Goal: Task Accomplishment & Management: Complete application form

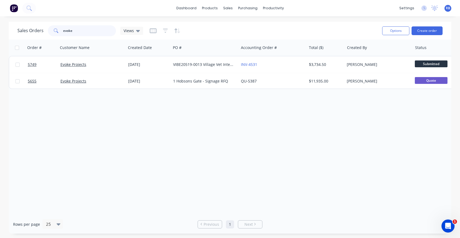
drag, startPoint x: 103, startPoint y: 28, endPoint x: 66, endPoint y: 28, distance: 36.7
click at [66, 28] on input "evoke" at bounding box center [89, 30] width 53 height 11
type input "e"
type input "Flourish"
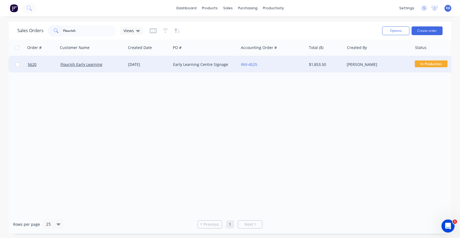
click at [280, 65] on div "INV-4525" at bounding box center [271, 64] width 60 height 5
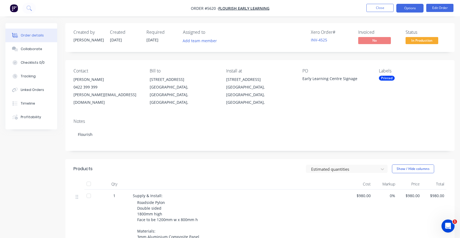
click at [412, 7] on button "Options" at bounding box center [409, 8] width 27 height 9
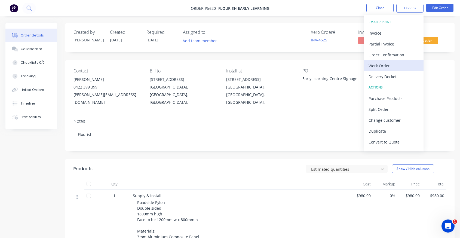
click at [385, 65] on div "Work Order" at bounding box center [393, 66] width 50 height 8
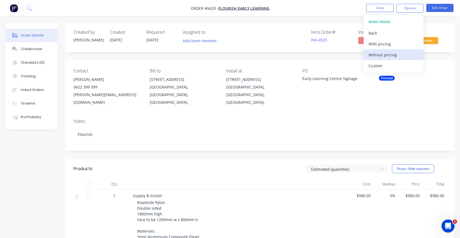
click at [389, 54] on div "Without pricing" at bounding box center [393, 55] width 50 height 8
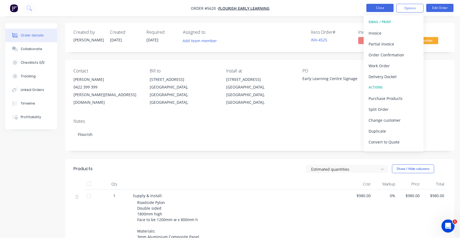
click at [380, 7] on button "Close" at bounding box center [379, 8] width 27 height 8
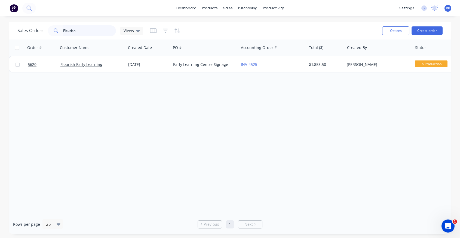
drag, startPoint x: 85, startPoint y: 32, endPoint x: 37, endPoint y: 32, distance: 47.3
click at [37, 32] on div "Sales Orders Flourish Views" at bounding box center [80, 30] width 126 height 11
type input "evoke"
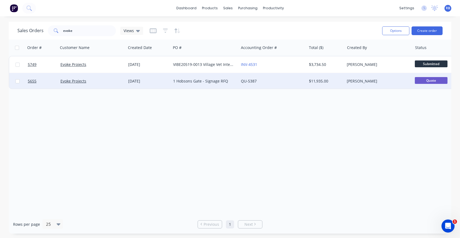
click at [101, 80] on div "Evoke Projects" at bounding box center [90, 80] width 60 height 5
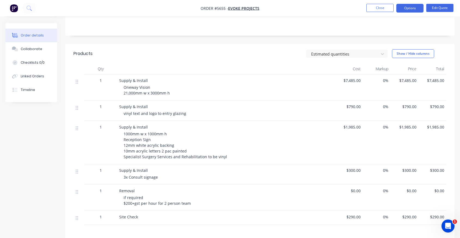
scroll to position [107, 0]
click at [169, 92] on span "Oneway Vision 21,000mm w x 3000mm h" at bounding box center [147, 90] width 46 height 11
drag, startPoint x: 168, startPoint y: 92, endPoint x: 122, endPoint y: 88, distance: 46.2
click at [122, 88] on div "Supply & Install Oneway Vision 21,000mm w x 3000mm h" at bounding box center [226, 88] width 218 height 26
copy span "Oneway Vision 21,000mm w x 3000mm h"
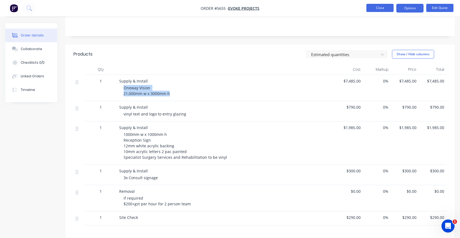
click at [388, 5] on button "Close" at bounding box center [379, 8] width 27 height 8
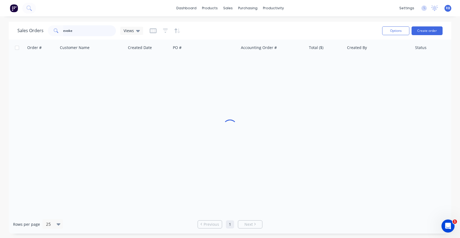
click at [79, 29] on input "evoke" at bounding box center [89, 30] width 53 height 11
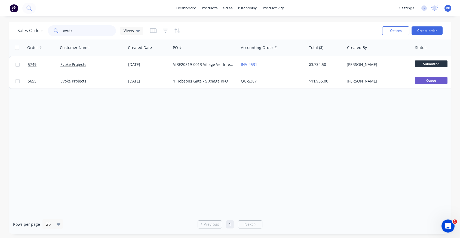
drag, startPoint x: 90, startPoint y: 30, endPoint x: 23, endPoint y: 30, distance: 66.7
click at [23, 30] on div "Sales Orders evoke Views" at bounding box center [80, 30] width 126 height 11
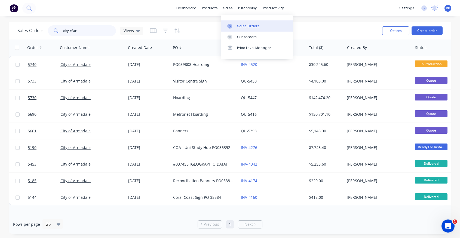
type input "city of ar"
click at [236, 26] on link "Sales Orders" at bounding box center [257, 25] width 72 height 11
click at [430, 34] on button "Create order" at bounding box center [426, 30] width 31 height 9
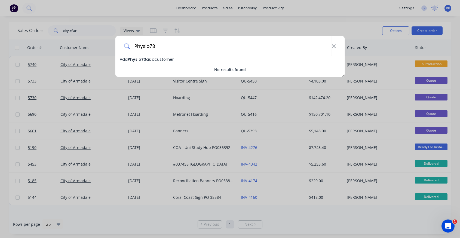
type input "Physio73"
click at [132, 58] on span "Physio73" at bounding box center [137, 59] width 19 height 5
select select "AU"
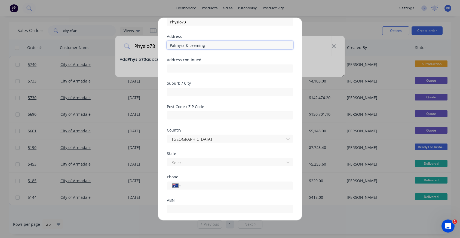
scroll to position [31, 0]
type input "Palmyra & Leeming"
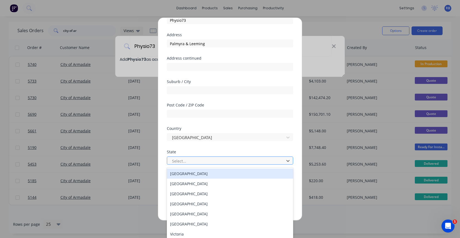
click at [182, 161] on div "Select..." at bounding box center [226, 161] width 109 height 6
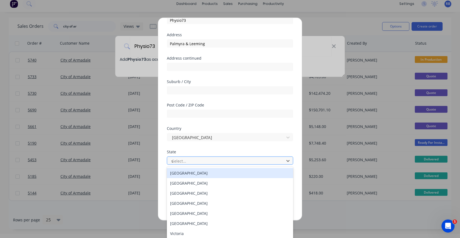
scroll to position [0, 0]
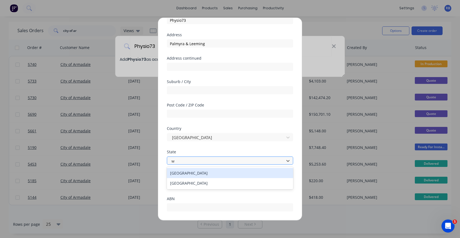
type input "we"
click at [183, 173] on div "[GEOGRAPHIC_DATA]" at bounding box center [230, 173] width 126 height 10
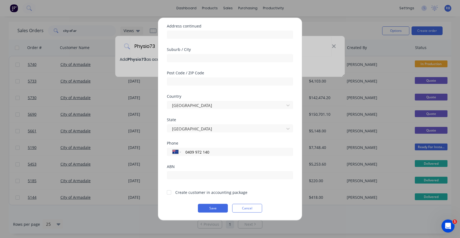
scroll to position [63, 0]
type input "0409 972 140"
click at [168, 191] on div at bounding box center [169, 192] width 11 height 11
click at [210, 208] on button "Save" at bounding box center [213, 208] width 30 height 9
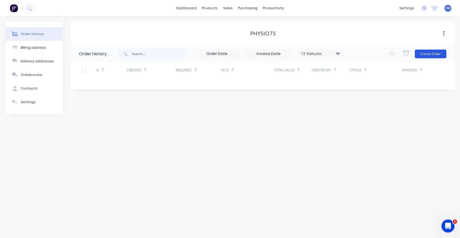
click at [425, 51] on button "Create Order" at bounding box center [431, 54] width 32 height 9
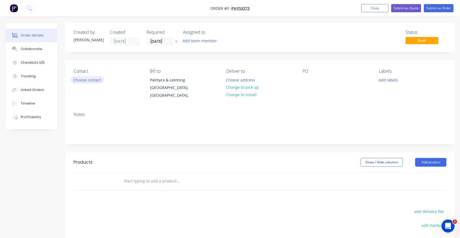
click at [88, 81] on button "Choose contact" at bounding box center [86, 79] width 33 height 7
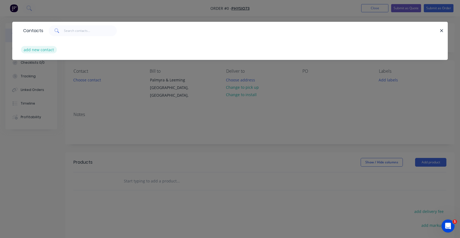
click at [36, 50] on button "add new contact" at bounding box center [39, 49] width 36 height 7
select select "AU"
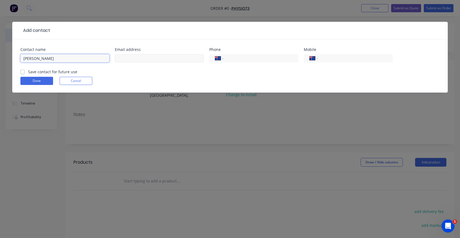
type input "[PERSON_NAME]"
click at [127, 61] on input "text" at bounding box center [159, 58] width 89 height 8
paste input "mailto:[PERSON_NAME][EMAIL_ADDRESS][PERSON_NAME][DOMAIN_NAME]"
drag, startPoint x: 127, startPoint y: 59, endPoint x: 72, endPoint y: 62, distance: 54.5
click at [72, 62] on div "Contact name [PERSON_NAME] Email address mailto:[PERSON_NAME][EMAIL_ADDRESS][PE…" at bounding box center [229, 58] width 419 height 21
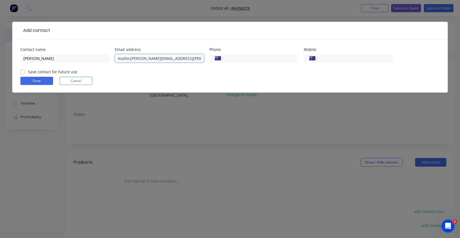
drag, startPoint x: 117, startPoint y: 58, endPoint x: 129, endPoint y: 61, distance: 12.4
click at [130, 60] on input "mailto:[PERSON_NAME][EMAIL_ADDRESS][PERSON_NAME][DOMAIN_NAME]" at bounding box center [159, 58] width 89 height 8
type input "[PERSON_NAME][EMAIL_ADDRESS][PERSON_NAME][DOMAIN_NAME]"
click at [331, 58] on input "tel" at bounding box center [354, 58] width 65 height 6
click at [325, 57] on input "tel" at bounding box center [354, 58] width 65 height 6
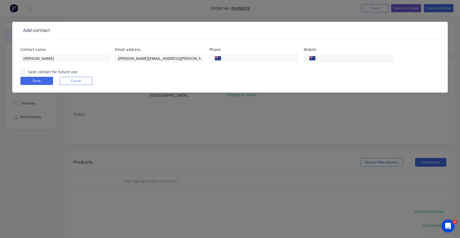
paste input "0409 972 140"
type input "0409 972 140"
click at [191, 77] on div "Done Cancel" at bounding box center [229, 81] width 419 height 8
click at [59, 72] on label "Save contact for future use" at bounding box center [52, 72] width 49 height 6
click at [25, 72] on input "Save contact for future use" at bounding box center [22, 71] width 4 height 5
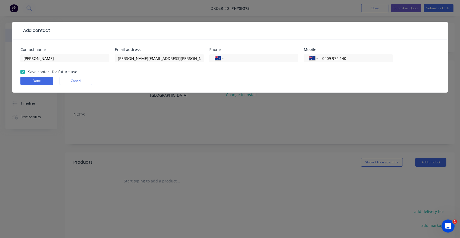
checkbox input "true"
click at [30, 85] on button "Done" at bounding box center [36, 81] width 33 height 8
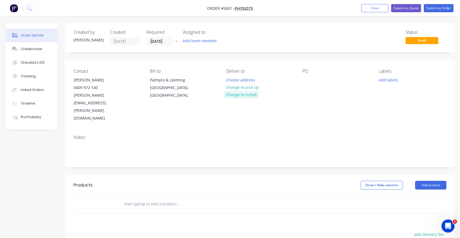
click at [236, 94] on button "Change to install" at bounding box center [241, 94] width 36 height 7
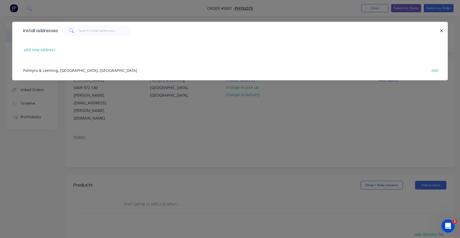
click at [45, 70] on div "Palmyra & Leeming, [GEOGRAPHIC_DATA], [GEOGRAPHIC_DATA] edit" at bounding box center [229, 70] width 419 height 20
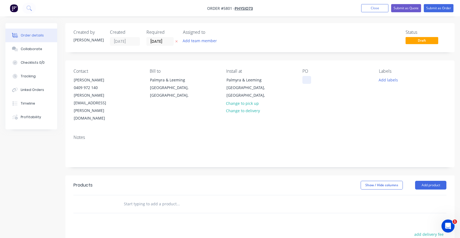
click at [306, 78] on div at bounding box center [306, 80] width 9 height 8
click at [141, 198] on input "text" at bounding box center [178, 203] width 109 height 11
type input "Supply & Install: [GEOGRAPHIC_DATA]"
click at [153, 198] on input "Supply & Install: [GEOGRAPHIC_DATA]" at bounding box center [178, 203] width 109 height 11
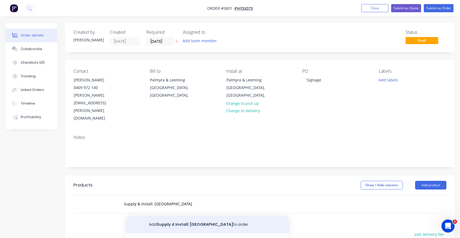
click at [178, 216] on button "Add Supply & Install: Palmyra to order" at bounding box center [207, 224] width 163 height 17
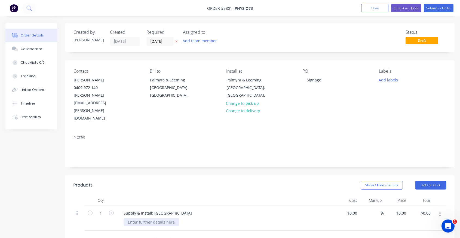
click at [135, 218] on div at bounding box center [152, 222] width 56 height 8
paste div
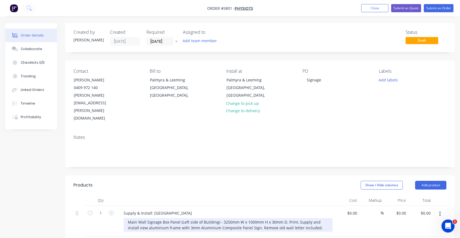
click at [219, 218] on div "Main Wall Signage Box Panel (Left side of Building) - 3250mm W x 1000mm H x 30m…" at bounding box center [228, 225] width 209 height 14
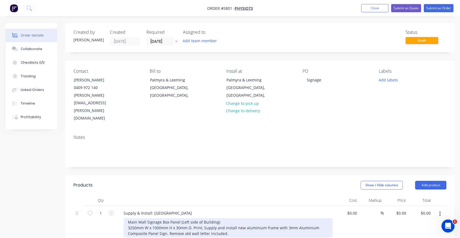
click at [188, 218] on div "Main Wall Signage Box Panel (Left side of Building) 3250mm W x 1000mm H x 30mm …" at bounding box center [228, 227] width 209 height 19
click at [295, 218] on div "Main Wall Signage Box Panel (Left side of Building) 3250mm W x 1000mm H x 30mm …" at bounding box center [228, 230] width 209 height 25
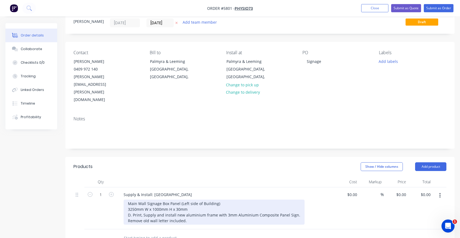
scroll to position [19, 0]
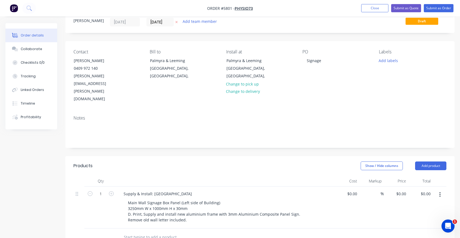
click at [145, 232] on input "text" at bounding box center [178, 237] width 109 height 11
drag, startPoint x: 164, startPoint y: 172, endPoint x: 99, endPoint y: 172, distance: 64.2
click at [99, 186] on div "1 Supply & Install: Palmyra Main Wall Signage Box Panel (Left side of Building)…" at bounding box center [259, 207] width 373 height 42
copy div "Supply & Install: [GEOGRAPHIC_DATA]"
click at [129, 232] on input "text" at bounding box center [178, 237] width 109 height 11
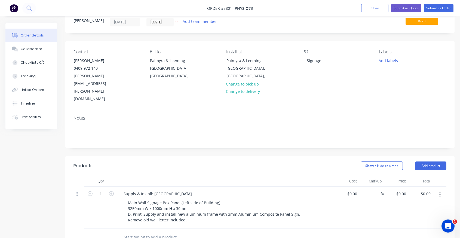
paste input "Supply & Install: [GEOGRAPHIC_DATA]"
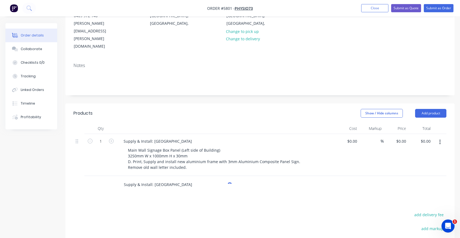
scroll to position [82, 0]
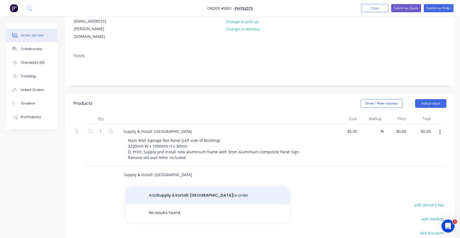
type input "Supply & Install: [GEOGRAPHIC_DATA]"
click at [165, 187] on button "Add Supply & Install: Palmyra to order" at bounding box center [207, 195] width 163 height 17
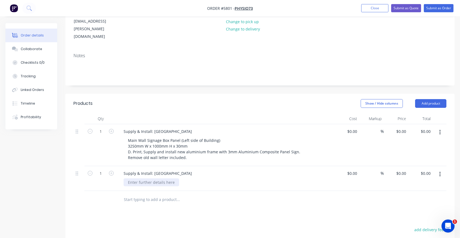
click at [131, 178] on div at bounding box center [152, 182] width 56 height 8
paste div
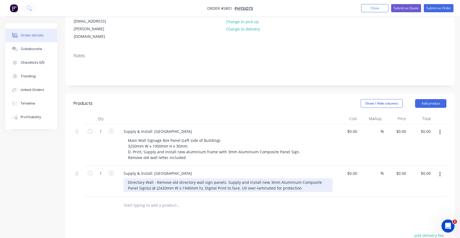
click at [225, 178] on div "Directory Wall - Remove old directory wall sign panels. Supply and install new …" at bounding box center [228, 185] width 209 height 14
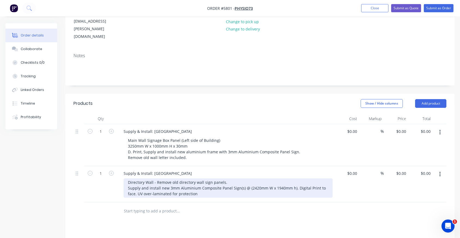
click at [243, 178] on div "Directory Wall - Remove old directory wall sign panels. Supply and install new …" at bounding box center [228, 187] width 209 height 19
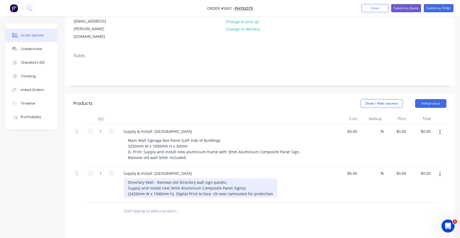
click at [173, 178] on div "Directory Wall - Remove old directory wall sign panels. Supply and install new …" at bounding box center [201, 187] width 154 height 19
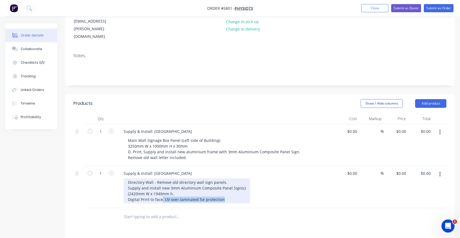
drag, startPoint x: 232, startPoint y: 176, endPoint x: 161, endPoint y: 176, distance: 70.2
click at [161, 178] on div "Directory Wall - Remove old directory wall sign panels. Supply and install new …" at bounding box center [187, 190] width 127 height 25
click at [223, 178] on div "Directory Wall - Remove old directory wall sign panels. Supply and install new …" at bounding box center [187, 190] width 127 height 25
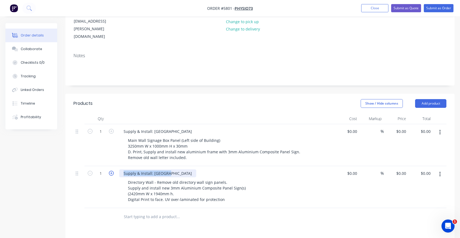
drag, startPoint x: 170, startPoint y: 151, endPoint x: 111, endPoint y: 150, distance: 58.8
click at [111, 166] on div "1 Supply & Install: Palmyra Directory Wall - Remove old directory wall sign pan…" at bounding box center [259, 187] width 373 height 42
copy div "Supply & Install: [GEOGRAPHIC_DATA]"
click at [127, 211] on input "text" at bounding box center [178, 216] width 109 height 11
paste input "Supply & Install: [GEOGRAPHIC_DATA]"
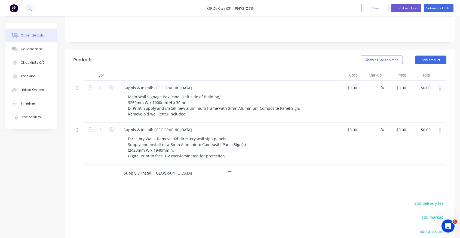
scroll to position [131, 0]
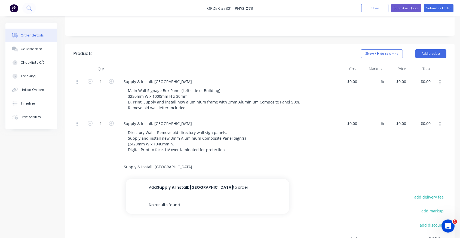
type input "Supply & Install: [GEOGRAPHIC_DATA]"
click at [172, 179] on button "Add Supply & Install: Palmyra to order" at bounding box center [207, 187] width 163 height 17
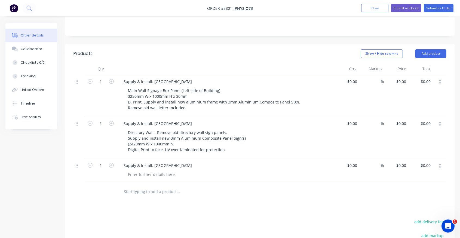
click at [153, 186] on input "text" at bounding box center [178, 191] width 109 height 11
paste input "Supply & Install: [GEOGRAPHIC_DATA]"
type input "Supply & Install: [GEOGRAPHIC_DATA]"
click at [167, 187] on div "Products Show / Hide columns Add product Qty Cost Markup Price Total 1 Supply &…" at bounding box center [259, 187] width 389 height 287
click at [166, 161] on div "Supply & Install: [GEOGRAPHIC_DATA]" at bounding box center [157, 165] width 77 height 8
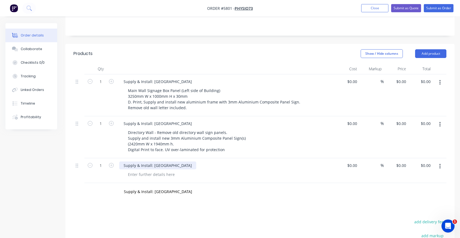
click at [169, 161] on div "Supply & Install: [GEOGRAPHIC_DATA]" at bounding box center [157, 165] width 77 height 8
click at [160, 186] on input "Supply & Install: [GEOGRAPHIC_DATA]" at bounding box center [178, 191] width 109 height 11
click at [168, 186] on input "Supply & Install: [GEOGRAPHIC_DATA]" at bounding box center [178, 191] width 109 height 11
type input "Supply & Install: Leeming"
click at [157, 161] on div "Supply & Install: Leeming" at bounding box center [146, 165] width 55 height 8
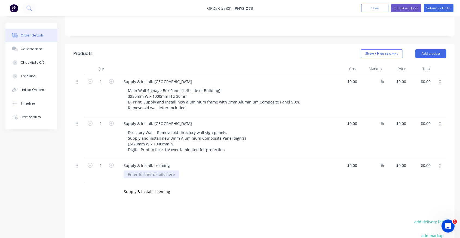
click at [131, 170] on div at bounding box center [152, 174] width 56 height 8
paste div
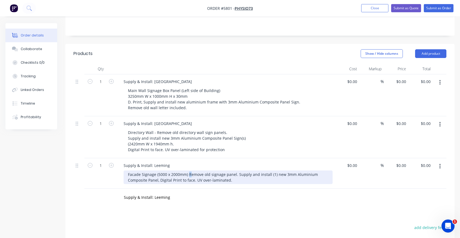
click at [189, 170] on div "Facade Signage (5000 x 2000mm) Remove old signage panel. Supply and install (1)…" at bounding box center [228, 177] width 209 height 14
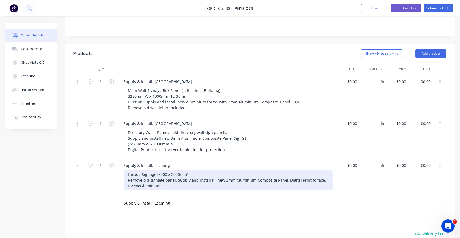
click at [178, 170] on div "Facade Signage (5000 x 2000mm) Remove old signage panel. Supply and install (1)…" at bounding box center [228, 179] width 209 height 19
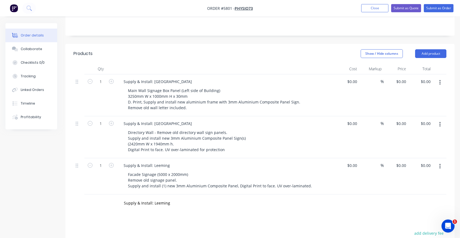
click at [137, 198] on div "Products Show / Hide columns Add product Qty Cost Markup Price Total 1 Supply &…" at bounding box center [259, 193] width 389 height 299
click at [136, 198] on input "Supply & Install: Leeming" at bounding box center [178, 203] width 109 height 11
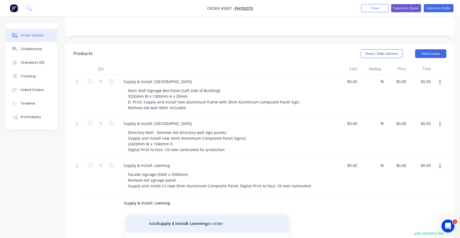
click at [165, 215] on button "Add Supply & Install: Leeming to order" at bounding box center [207, 223] width 163 height 17
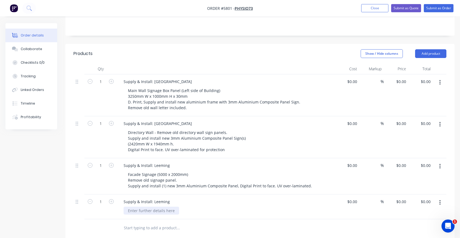
click at [134, 207] on div at bounding box center [152, 211] width 56 height 8
paste div
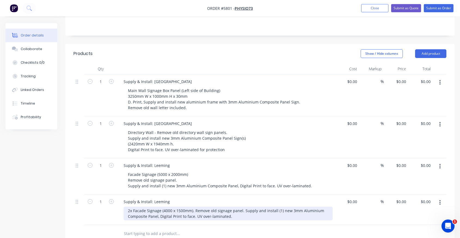
click at [196, 207] on div "2x Facade Signage (4000 x 1500mm). Remove old signage panel. Supply and install…" at bounding box center [228, 214] width 209 height 14
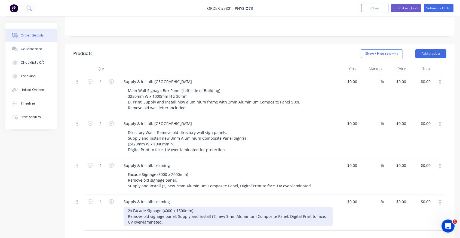
click at [177, 207] on div "2x Facade Signage (4000 x 1500mm). Remove old signage panel. Supply and install…" at bounding box center [228, 216] width 209 height 19
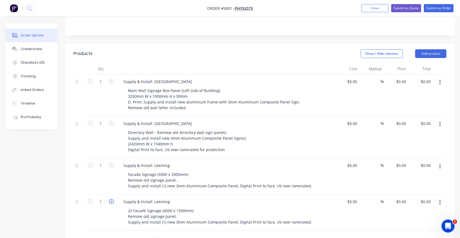
click at [110, 199] on icon "button" at bounding box center [111, 201] width 5 height 5
type input "2"
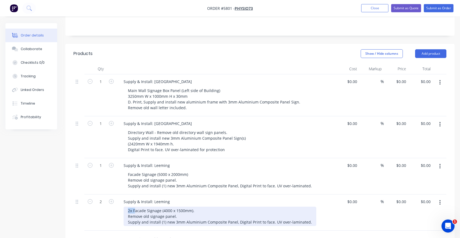
drag, startPoint x: 134, startPoint y: 188, endPoint x: 119, endPoint y: 188, distance: 15.8
click at [120, 194] on div "Supply & Install: Leeming 2x Facade Signage (4000 x 1500mm). Remove old signage…" at bounding box center [226, 212] width 218 height 36
click at [149, 207] on div "Facade Signage (4000 x 1500mm). Remove old signage panel. Supply and install (1…" at bounding box center [220, 216] width 193 height 19
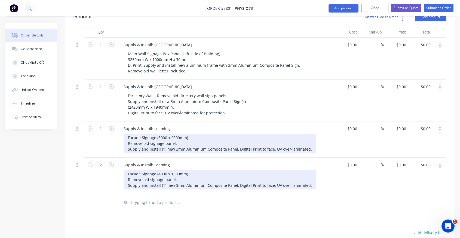
scroll to position [172, 0]
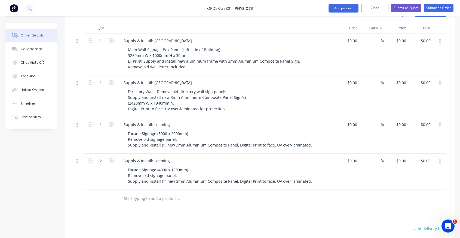
click at [151, 193] on input "text" at bounding box center [178, 198] width 109 height 11
click at [141, 193] on input "Access mAchinery" at bounding box center [178, 198] width 109 height 11
type input "Access Machinery"
click at [158, 210] on button "Add Access Machinery to order" at bounding box center [207, 218] width 163 height 17
click at [351, 193] on div "$0.00" at bounding box center [351, 197] width 15 height 8
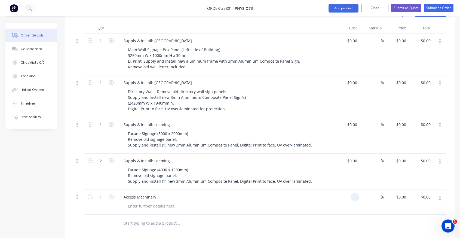
type input "4"
type input "$390.00"
click at [334, 190] on div "Access Machinery" at bounding box center [226, 202] width 218 height 25
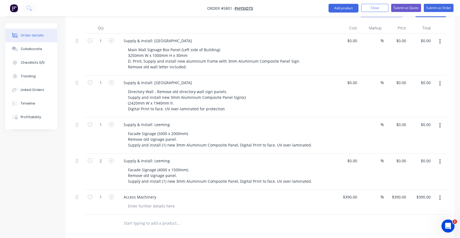
click at [350, 117] on div "$0.00" at bounding box center [347, 135] width 24 height 36
type input "$2,090.00"
click at [327, 130] on div "Facade Signage (5000 x 2000mm) Remove old signage panel. Supply and install (1)…" at bounding box center [228, 139] width 209 height 19
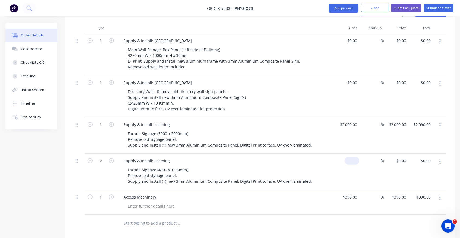
click at [349, 153] on div "$0.00" at bounding box center [347, 171] width 24 height 36
type input "$1,300.00"
type input "$2,600.00"
click at [313, 166] on div "Facade Signage (4000 x 1500mm). Remove old signage panel. Supply and install (1…" at bounding box center [228, 175] width 209 height 19
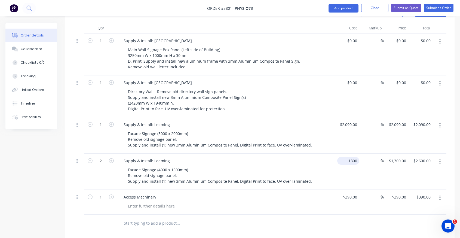
click at [347, 157] on div "1300 $1,300.00" at bounding box center [348, 161] width 22 height 8
type input "$1,010.00"
type input "$2,020.00"
click at [322, 157] on div "Supply & Install: Leeming" at bounding box center [225, 161] width 213 height 8
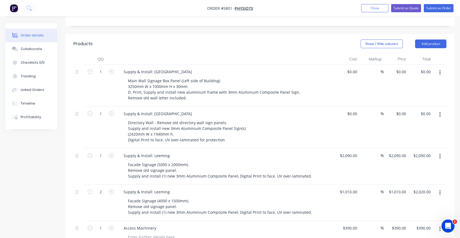
scroll to position [35, 0]
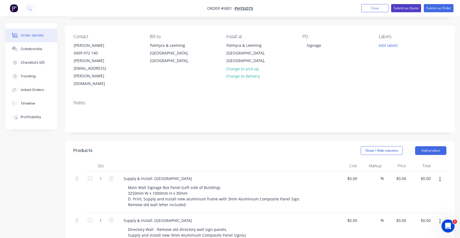
click at [405, 9] on button "Submit as Quote" at bounding box center [406, 8] width 30 height 8
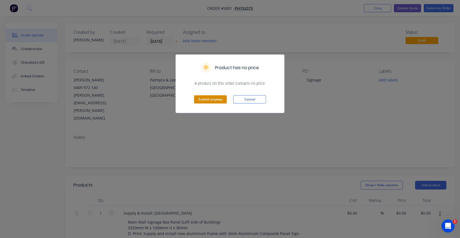
click at [204, 100] on button "Submit anyway" at bounding box center [210, 99] width 33 height 8
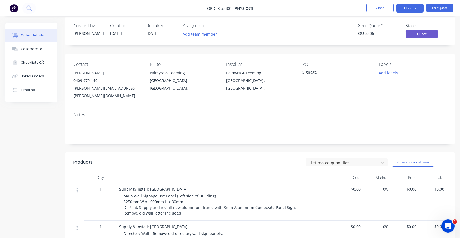
scroll to position [7, 0]
click at [386, 8] on button "Close" at bounding box center [379, 8] width 27 height 8
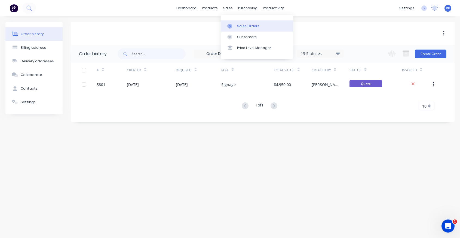
click at [241, 28] on div "Sales Orders" at bounding box center [248, 26] width 22 height 5
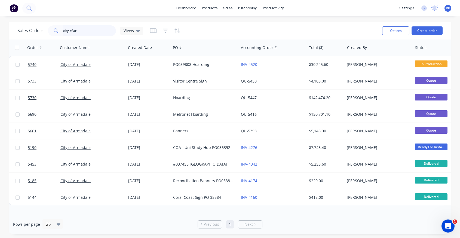
drag, startPoint x: 81, startPoint y: 34, endPoint x: 42, endPoint y: 32, distance: 38.7
click at [42, 32] on div "Sales Orders city of ar Views" at bounding box center [80, 30] width 126 height 11
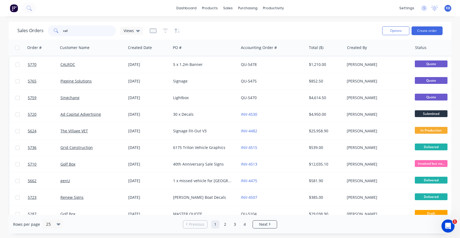
drag, startPoint x: 75, startPoint y: 29, endPoint x: 48, endPoint y: 29, distance: 26.9
click at [48, 29] on div "cal" at bounding box center [82, 30] width 68 height 11
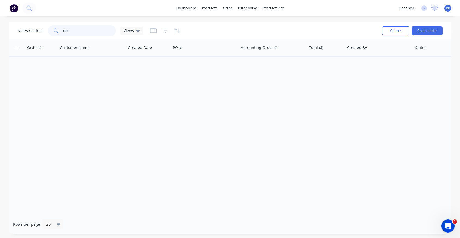
type input "tec"
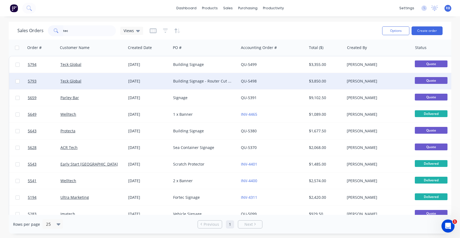
click at [280, 80] on div "QU-5498" at bounding box center [271, 80] width 60 height 5
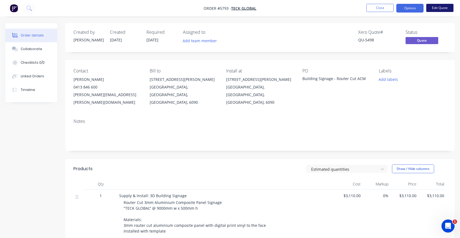
click at [440, 8] on button "Edit Quote" at bounding box center [439, 8] width 27 height 8
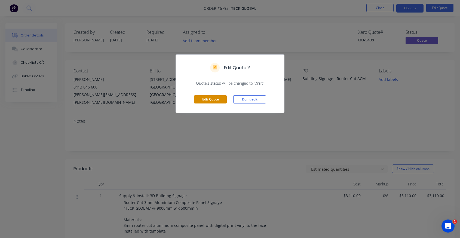
click at [209, 98] on button "Edit Quote" at bounding box center [210, 99] width 33 height 8
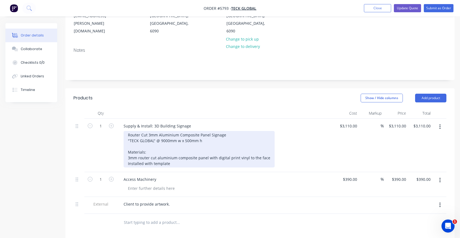
scroll to position [88, 0]
click at [192, 130] on div "Router Cut 3mm Aluminium Composite Panel Signage "TECK GLOBAL" @ 9000mm w x 500…" at bounding box center [199, 148] width 151 height 36
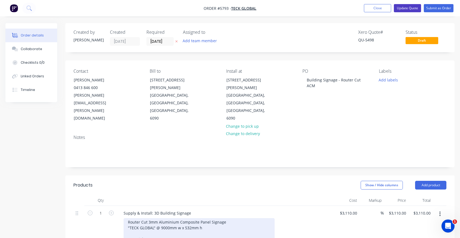
scroll to position [0, 0]
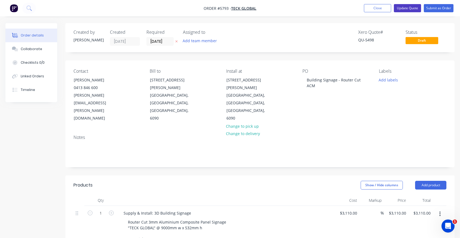
click at [404, 11] on button "Update Quote" at bounding box center [407, 8] width 27 height 8
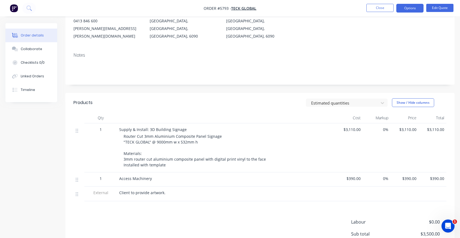
scroll to position [70, 0]
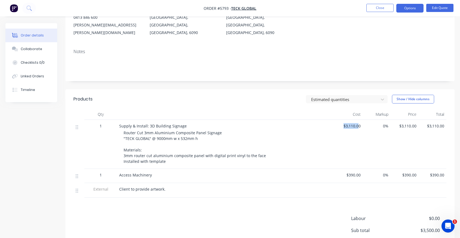
drag, startPoint x: 355, startPoint y: 115, endPoint x: 342, endPoint y: 115, distance: 13.1
click at [342, 123] on span "$3,110.00" at bounding box center [349, 126] width 24 height 6
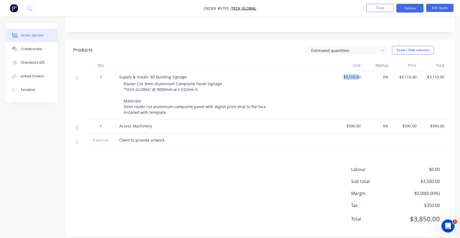
scroll to position [118, 0]
click at [358, 74] on span "$3,110.00" at bounding box center [349, 77] width 24 height 6
drag, startPoint x: 364, startPoint y: 69, endPoint x: 341, endPoint y: 69, distance: 22.3
click at [341, 71] on div "1 Supply & Install: 3D Building Signage Router Cut 3mm Aluminium Composite Pane…" at bounding box center [259, 95] width 373 height 49
click at [345, 134] on div at bounding box center [349, 141] width 28 height 15
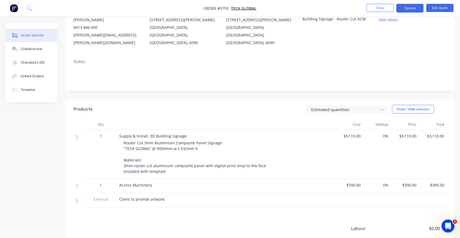
scroll to position [9, 0]
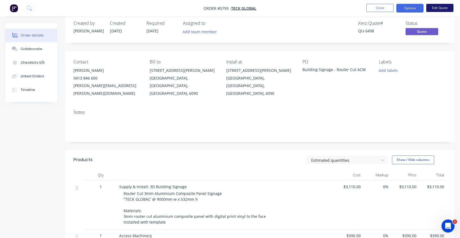
click at [439, 7] on button "Edit Quote" at bounding box center [439, 8] width 27 height 8
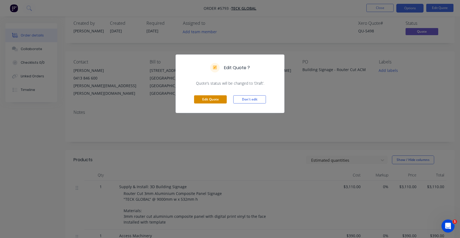
click at [206, 100] on button "Edit Quote" at bounding box center [210, 99] width 33 height 8
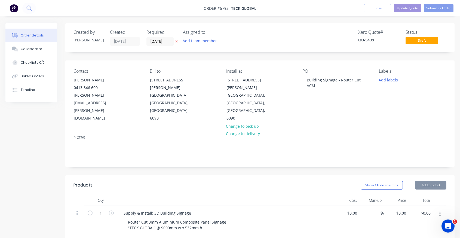
type input "$3,110.00"
type input "$390.00"
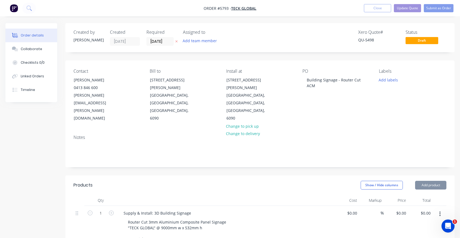
type input "$390.00"
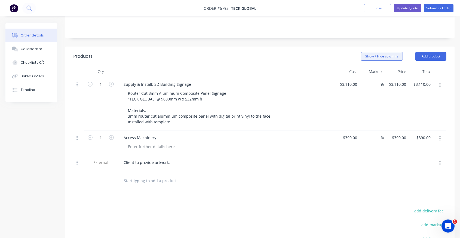
scroll to position [131, 0]
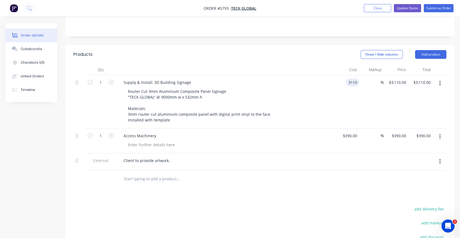
click at [348, 78] on input "3110" at bounding box center [353, 82] width 11 height 8
type input "$2,810.00"
click at [293, 87] on div "Router Cut 3mm Aluminium Composite Panel Signage "TECK GLOBAL" @ 9000mm w x 532…" at bounding box center [228, 105] width 209 height 36
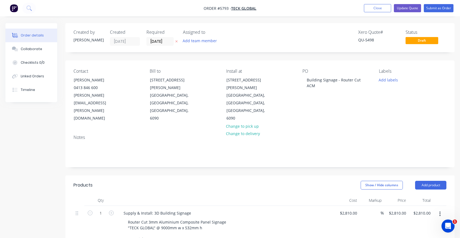
scroll to position [0, 0]
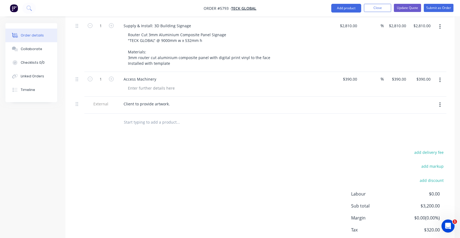
click at [296, 112] on div "Products Show / Hide columns Add product Qty Cost Markup Price Total 1 Supply &…" at bounding box center [259, 125] width 389 height 274
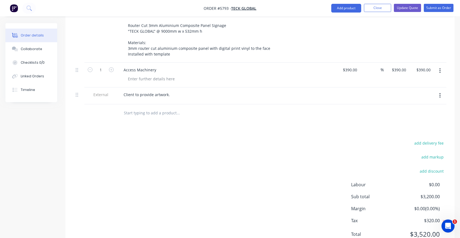
scroll to position [196, 0]
click at [146, 91] on div "Client to provide artwork." at bounding box center [146, 95] width 55 height 8
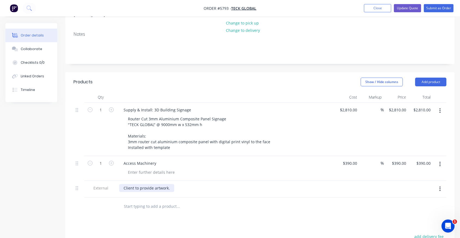
scroll to position [110, 0]
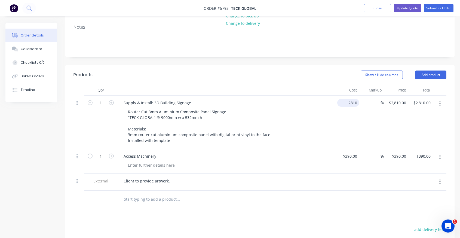
click at [350, 99] on input "2810" at bounding box center [349, 103] width 20 height 8
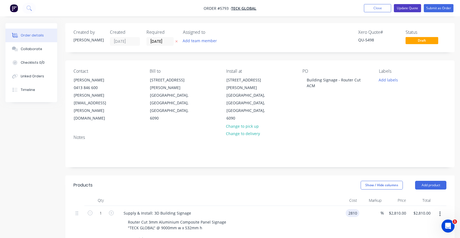
scroll to position [0, 0]
type input "$2,810.00"
click at [410, 9] on button "Update Quote" at bounding box center [407, 8] width 27 height 8
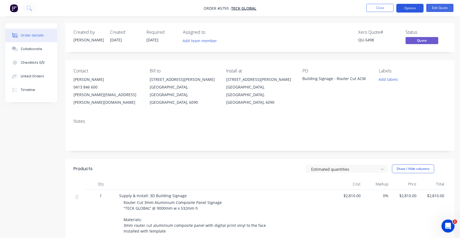
click at [412, 8] on button "Options" at bounding box center [409, 8] width 27 height 9
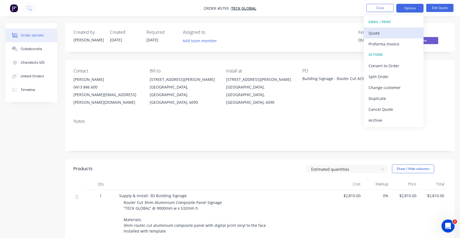
click at [385, 31] on div "Quote" at bounding box center [393, 33] width 50 height 8
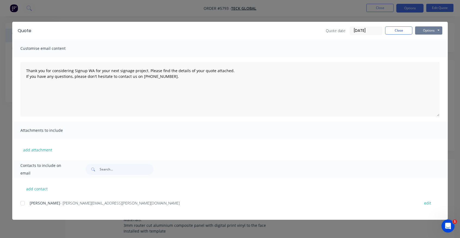
click at [428, 32] on button "Options" at bounding box center [428, 30] width 27 height 8
click at [429, 49] on button "Print" at bounding box center [432, 49] width 35 height 9
click at [392, 32] on button "Close" at bounding box center [398, 30] width 27 height 8
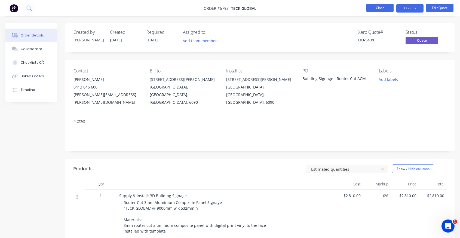
click at [371, 7] on button "Close" at bounding box center [379, 8] width 27 height 8
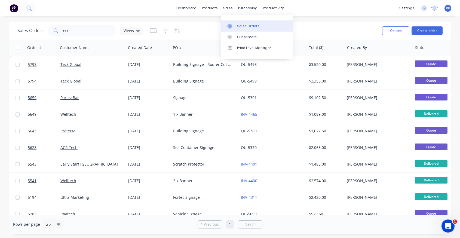
click at [238, 27] on div "Sales Orders" at bounding box center [248, 26] width 22 height 5
click at [264, 26] on link "Sales Orders" at bounding box center [257, 25] width 72 height 11
click at [448, 223] on icon "Open Intercom Messenger" at bounding box center [447, 225] width 9 height 9
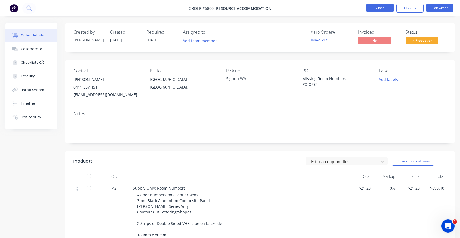
click at [380, 8] on button "Close" at bounding box center [379, 8] width 27 height 8
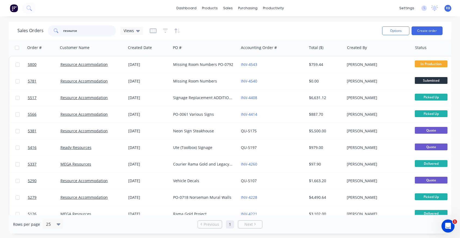
drag, startPoint x: 85, startPoint y: 34, endPoint x: 36, endPoint y: 33, distance: 49.2
click at [36, 33] on div "Sales Orders resource Views" at bounding box center [80, 30] width 126 height 11
type input "r"
type input "teck"
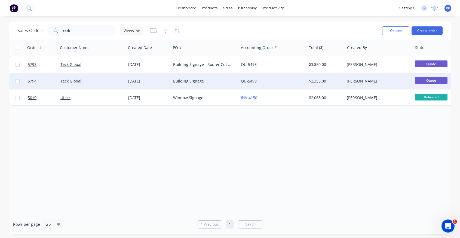
click at [212, 82] on div "Building Signage" at bounding box center [203, 80] width 60 height 5
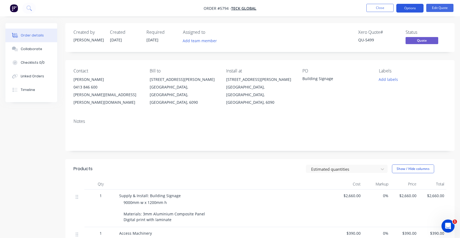
click at [407, 9] on button "Options" at bounding box center [409, 8] width 27 height 9
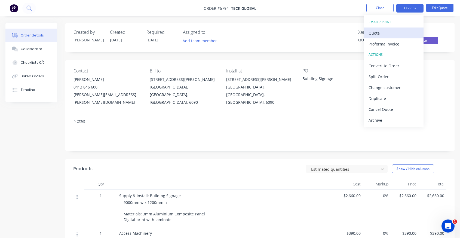
click at [386, 31] on div "Quote" at bounding box center [393, 33] width 50 height 8
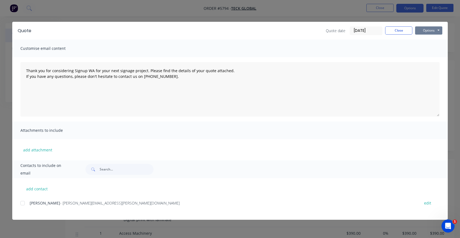
click at [423, 30] on button "Options" at bounding box center [428, 30] width 27 height 8
click at [429, 51] on button "Print" at bounding box center [432, 49] width 35 height 9
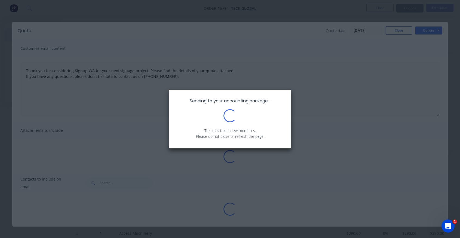
type textarea "Thank you for considering Signup WA for your next signage project. Please find …"
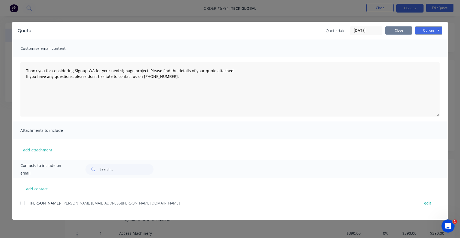
click at [397, 28] on button "Close" at bounding box center [398, 30] width 27 height 8
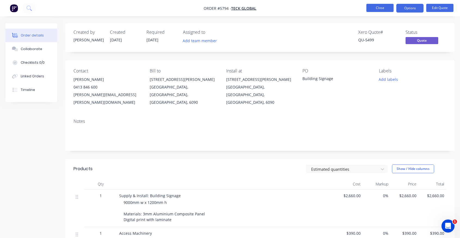
click at [382, 7] on button "Close" at bounding box center [379, 8] width 27 height 8
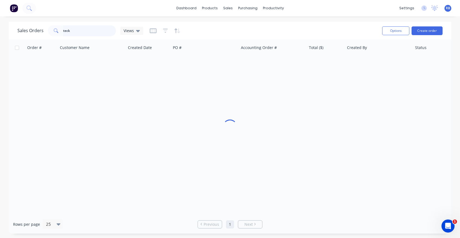
drag, startPoint x: 59, startPoint y: 32, endPoint x: 31, endPoint y: 32, distance: 27.8
click at [31, 32] on div "Sales Orders teck Views" at bounding box center [80, 30] width 126 height 11
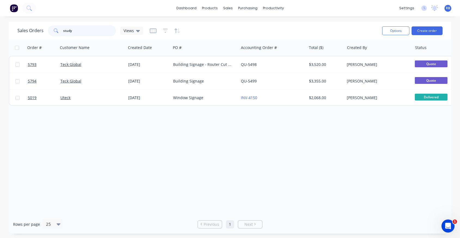
type input "study"
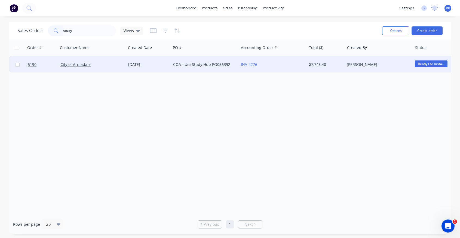
click at [96, 65] on div "City of Armadale" at bounding box center [90, 64] width 60 height 5
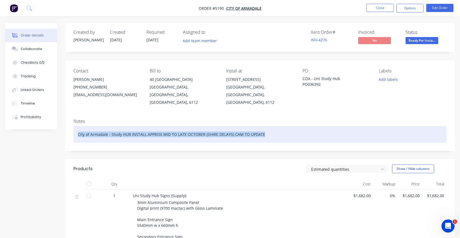
drag, startPoint x: 273, startPoint y: 126, endPoint x: 67, endPoint y: 126, distance: 205.4
click at [67, 126] on div "Notes City of Armadale - Study HUB INSTALL APPROX MID TO LATE OCTOBER (SHIRE DE…" at bounding box center [259, 132] width 389 height 36
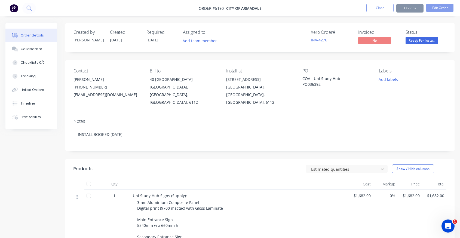
click at [316, 79] on div "COA - Uni Study Hub PO036392" at bounding box center [335, 81] width 67 height 11
click at [371, 5] on button "Close" at bounding box center [379, 8] width 27 height 8
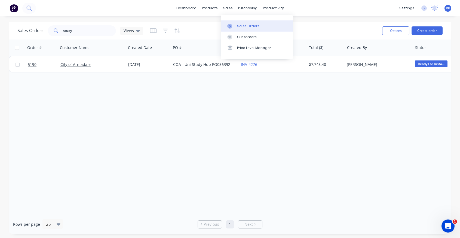
click at [239, 25] on div "Sales Orders" at bounding box center [248, 26] width 22 height 5
drag, startPoint x: 79, startPoint y: 33, endPoint x: 44, endPoint y: 32, distance: 35.1
click at [44, 32] on div "Sales Orders study Views" at bounding box center [80, 30] width 126 height 11
type input "FLOURISH"
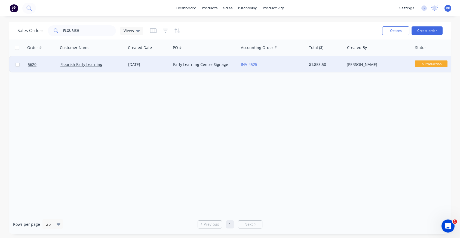
click at [161, 64] on div "[DATE]" at bounding box center [148, 64] width 41 height 5
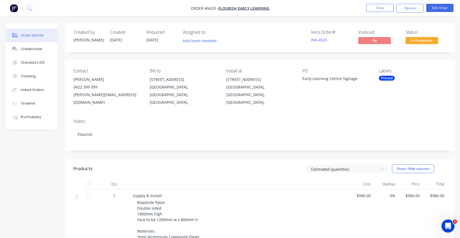
scroll to position [71, 0]
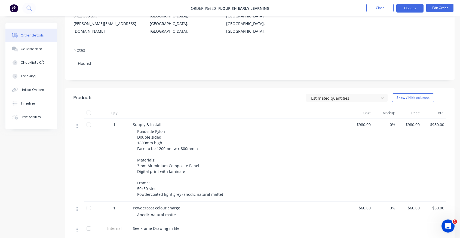
click at [402, 8] on button "Options" at bounding box center [409, 8] width 27 height 9
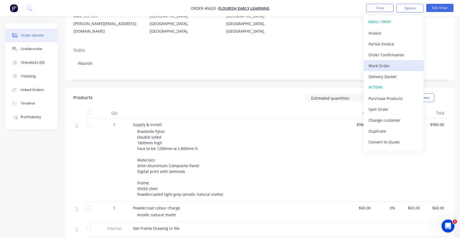
click at [389, 63] on div "Work Order" at bounding box center [393, 66] width 50 height 8
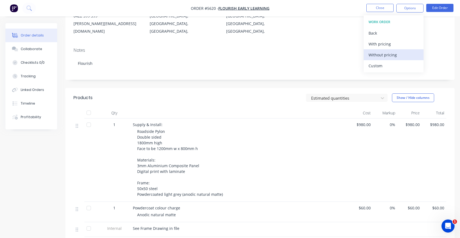
click at [376, 57] on div "Without pricing" at bounding box center [393, 55] width 50 height 8
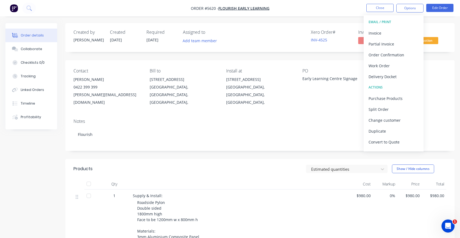
scroll to position [0, 0]
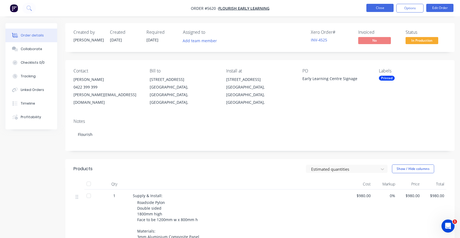
click at [376, 6] on button "Close" at bounding box center [379, 8] width 27 height 8
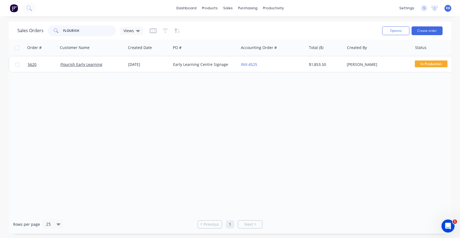
drag, startPoint x: 66, startPoint y: 32, endPoint x: -20, endPoint y: 32, distance: 86.5
click at [0, 32] on html "dashboard products sales purchasing productivity dashboard products Product Cat…" at bounding box center [230, 119] width 460 height 238
type input "a frame"
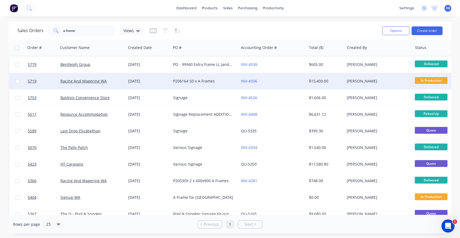
click at [221, 79] on div "P206164 50 x A Frames" at bounding box center [203, 80] width 60 height 5
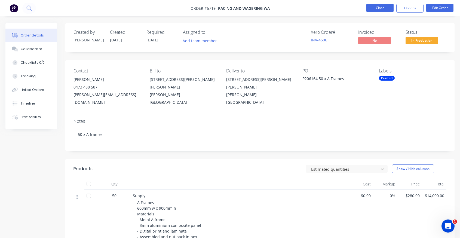
click at [375, 7] on button "Close" at bounding box center [379, 8] width 27 height 8
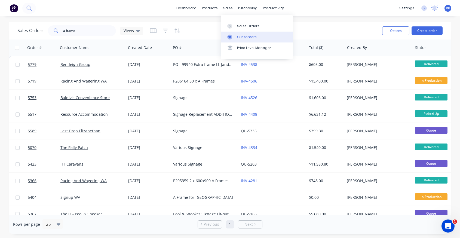
click at [239, 33] on link "Customers" at bounding box center [257, 37] width 72 height 11
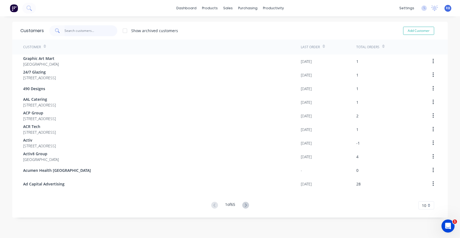
click at [75, 29] on input "text" at bounding box center [90, 30] width 53 height 11
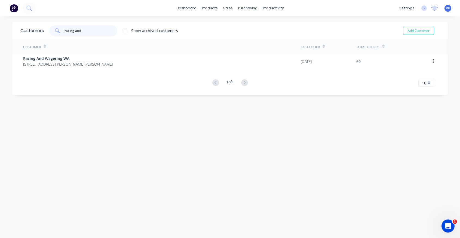
type input "racing and"
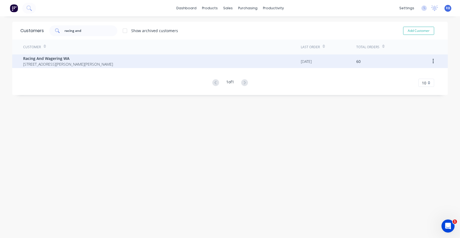
click at [46, 62] on span "14 Hasler Road Osborne Park Western Australia Australia 6017" at bounding box center [68, 64] width 90 height 6
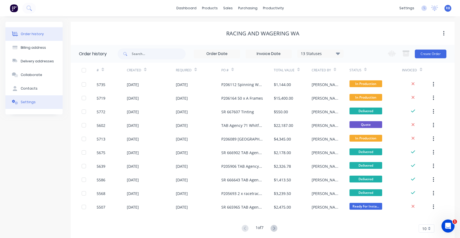
click at [29, 98] on button "Settings" at bounding box center [33, 102] width 57 height 14
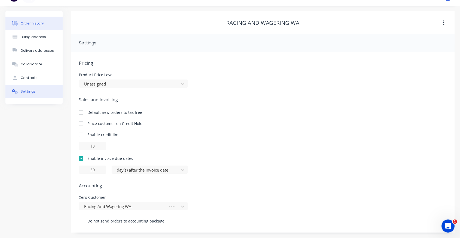
scroll to position [11, 0]
click at [34, 27] on button "Order history" at bounding box center [33, 24] width 57 height 14
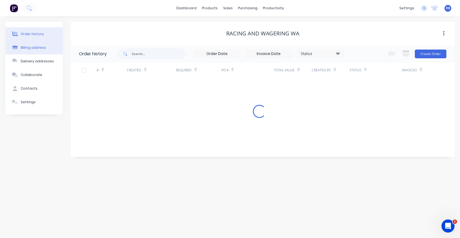
click at [30, 39] on button "Order history" at bounding box center [33, 34] width 57 height 14
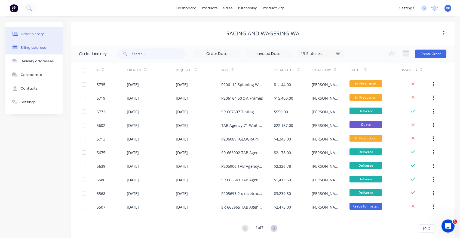
click at [34, 46] on div "Billing address" at bounding box center [33, 47] width 25 height 5
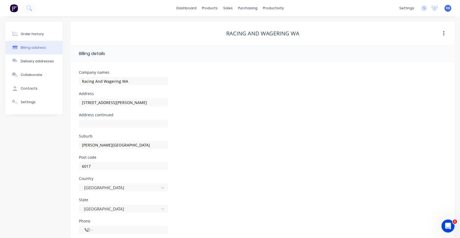
select select "AU"
click at [31, 63] on div "Delivery addresses" at bounding box center [37, 61] width 33 height 5
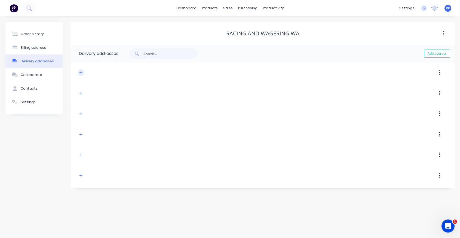
click at [80, 71] on icon "button" at bounding box center [80, 73] width 3 height 4
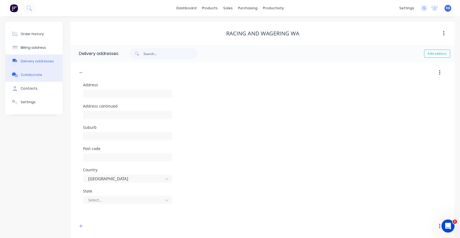
click at [31, 79] on button "Collaborate" at bounding box center [33, 75] width 57 height 14
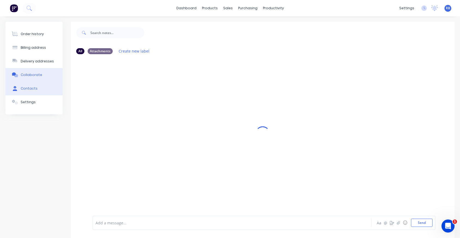
click at [21, 87] on div "Contacts" at bounding box center [29, 88] width 17 height 5
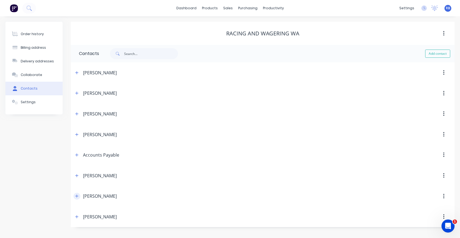
click at [75, 196] on icon "button" at bounding box center [76, 196] width 3 height 4
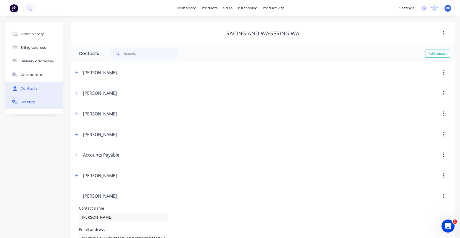
scroll to position [0, 0]
click at [24, 101] on div "Settings" at bounding box center [28, 102] width 15 height 5
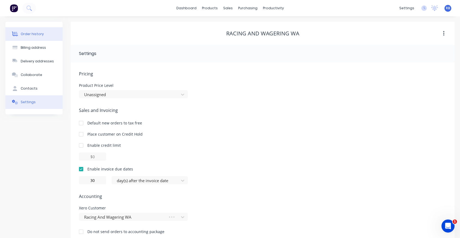
click at [26, 36] on button "Order history" at bounding box center [33, 34] width 57 height 14
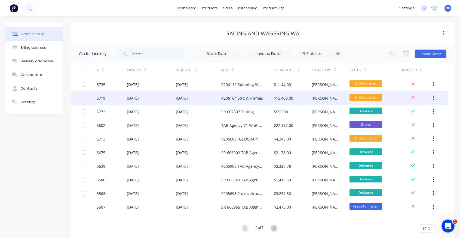
click at [241, 100] on div "P206164 50 x A Frames" at bounding box center [242, 98] width 42 height 6
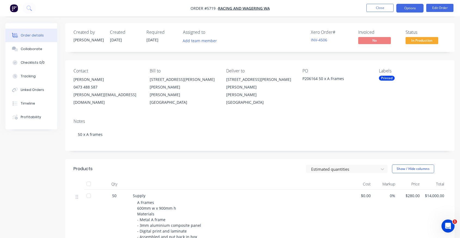
click at [414, 8] on button "Options" at bounding box center [409, 8] width 27 height 9
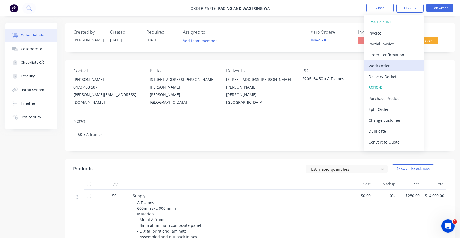
click at [383, 65] on div "Work Order" at bounding box center [393, 66] width 50 height 8
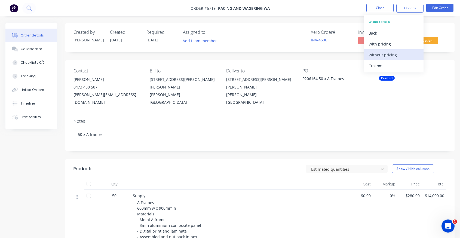
click at [380, 53] on div "Without pricing" at bounding box center [393, 55] width 50 height 8
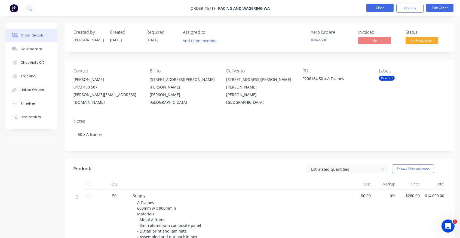
click at [383, 7] on button "Close" at bounding box center [379, 8] width 27 height 8
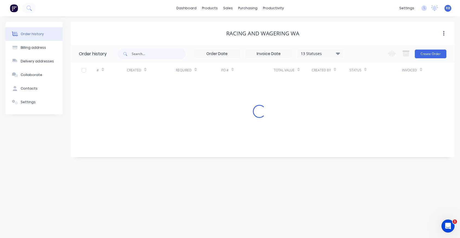
click at [449, 7] on span "RB" at bounding box center [448, 8] width 4 height 5
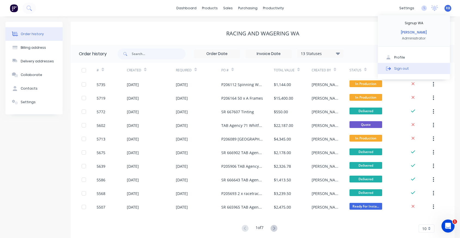
click at [401, 69] on div "Sign out" at bounding box center [401, 68] width 15 height 5
